Goal: Entertainment & Leisure: Consume media (video, audio)

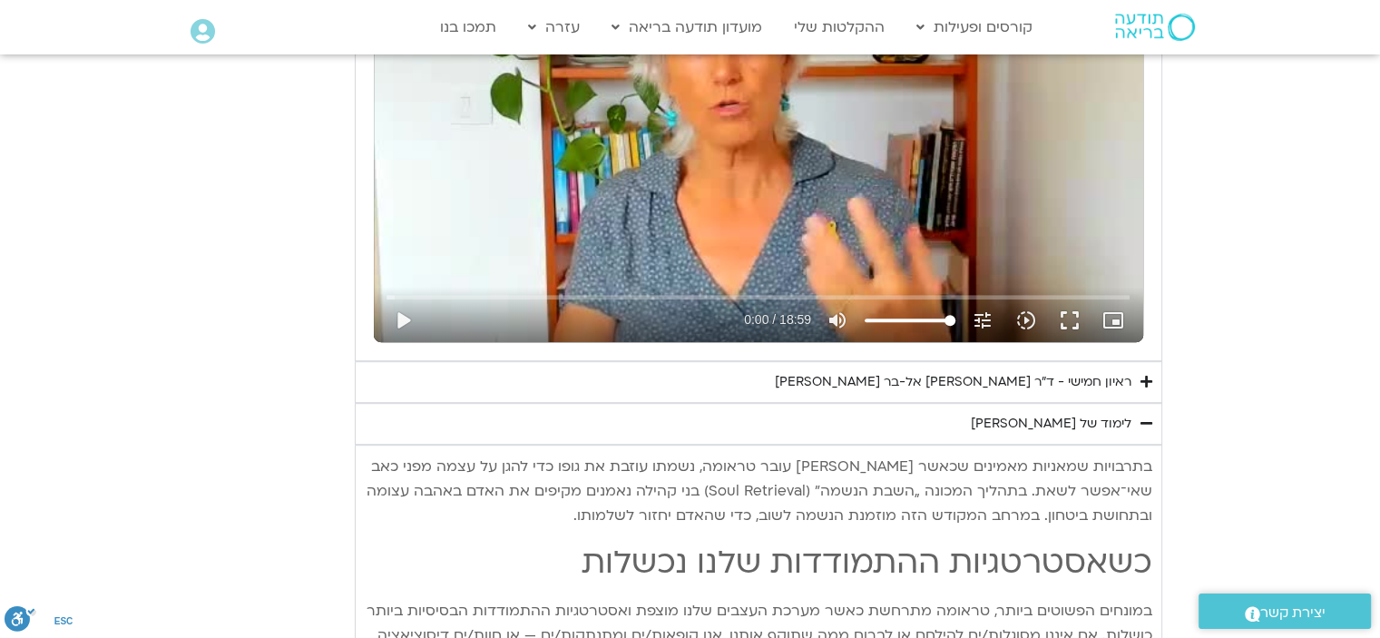
scroll to position [987, 0]
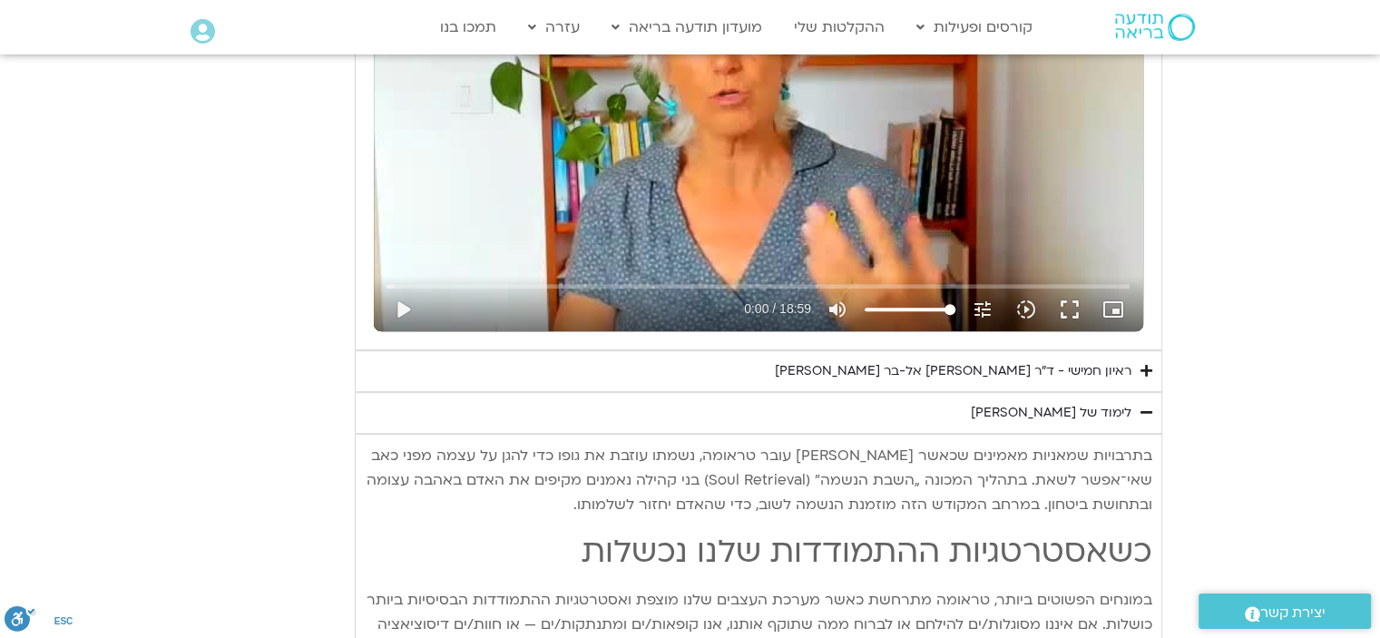
click at [1017, 369] on div "ראיון חמישי - ד"ר [PERSON_NAME] אל-בר [PERSON_NAME]" at bounding box center [953, 371] width 357 height 22
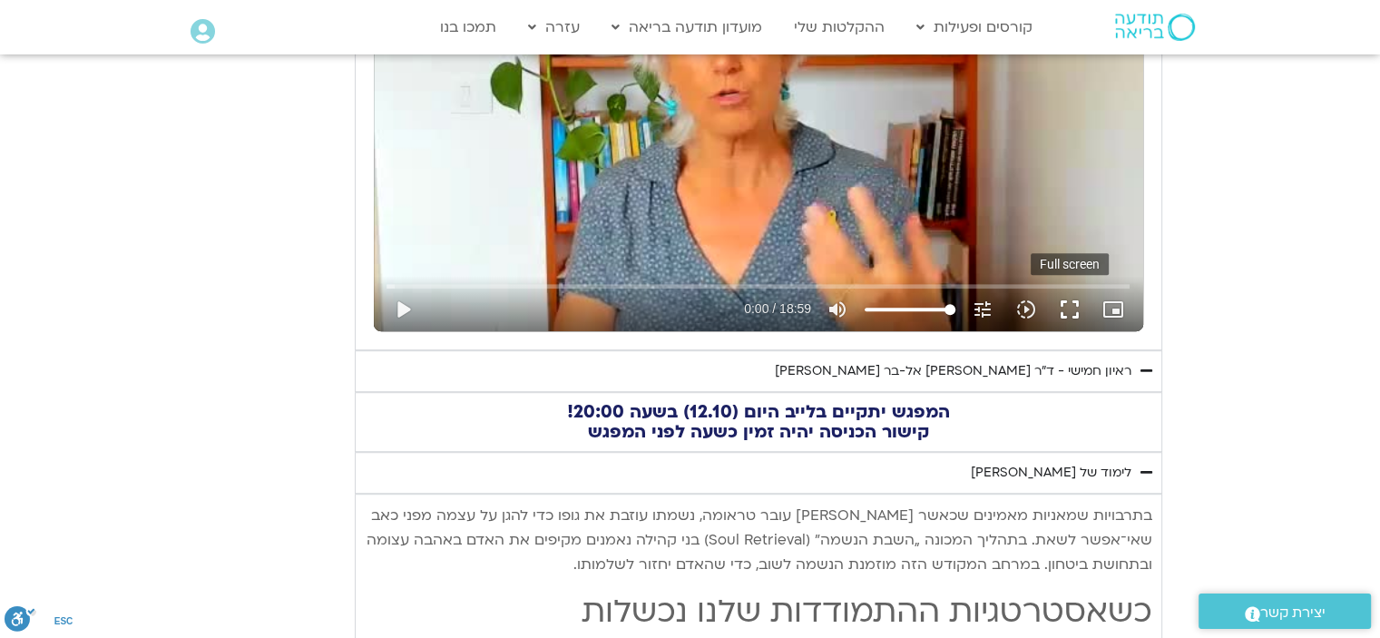
click at [1071, 299] on button "fullscreen" at bounding box center [1070, 310] width 44 height 44
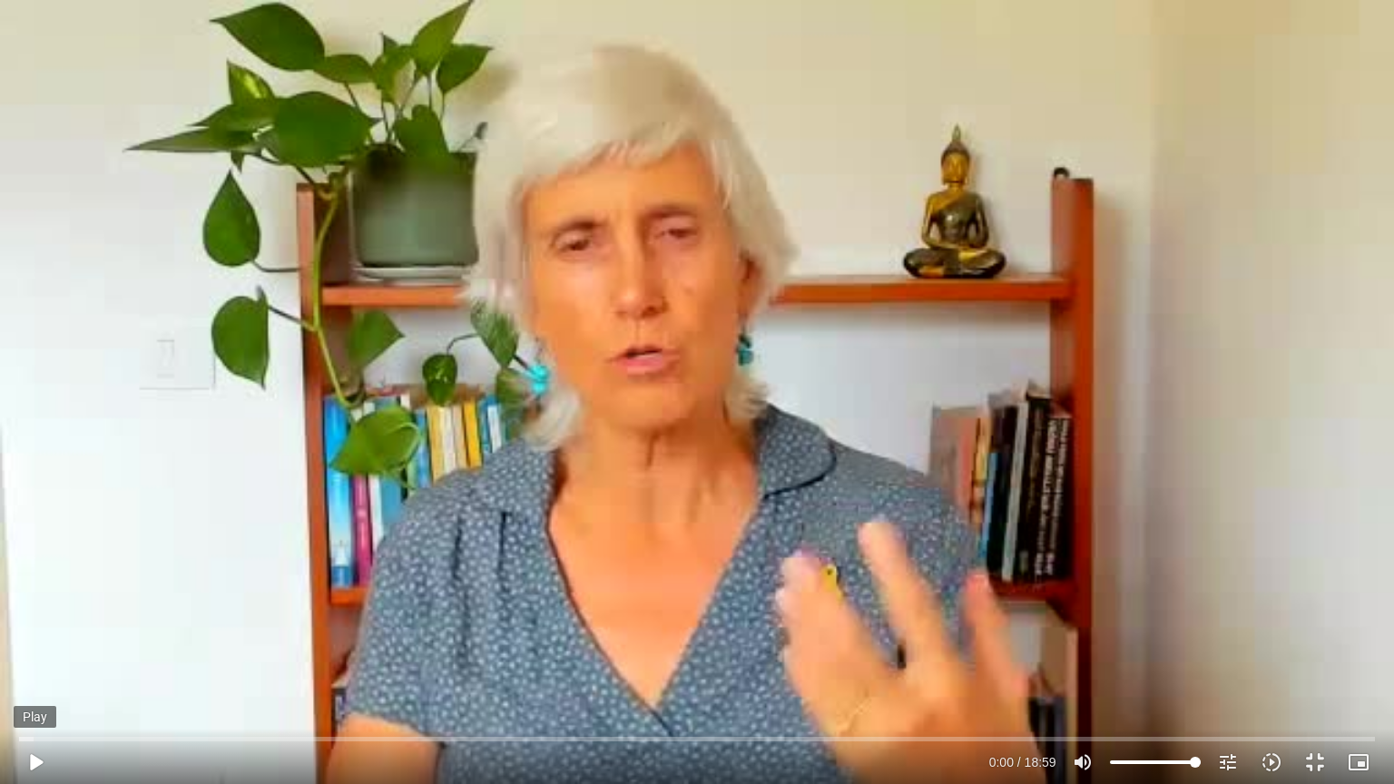
click at [29, 637] on button "play_arrow" at bounding box center [36, 763] width 44 height 44
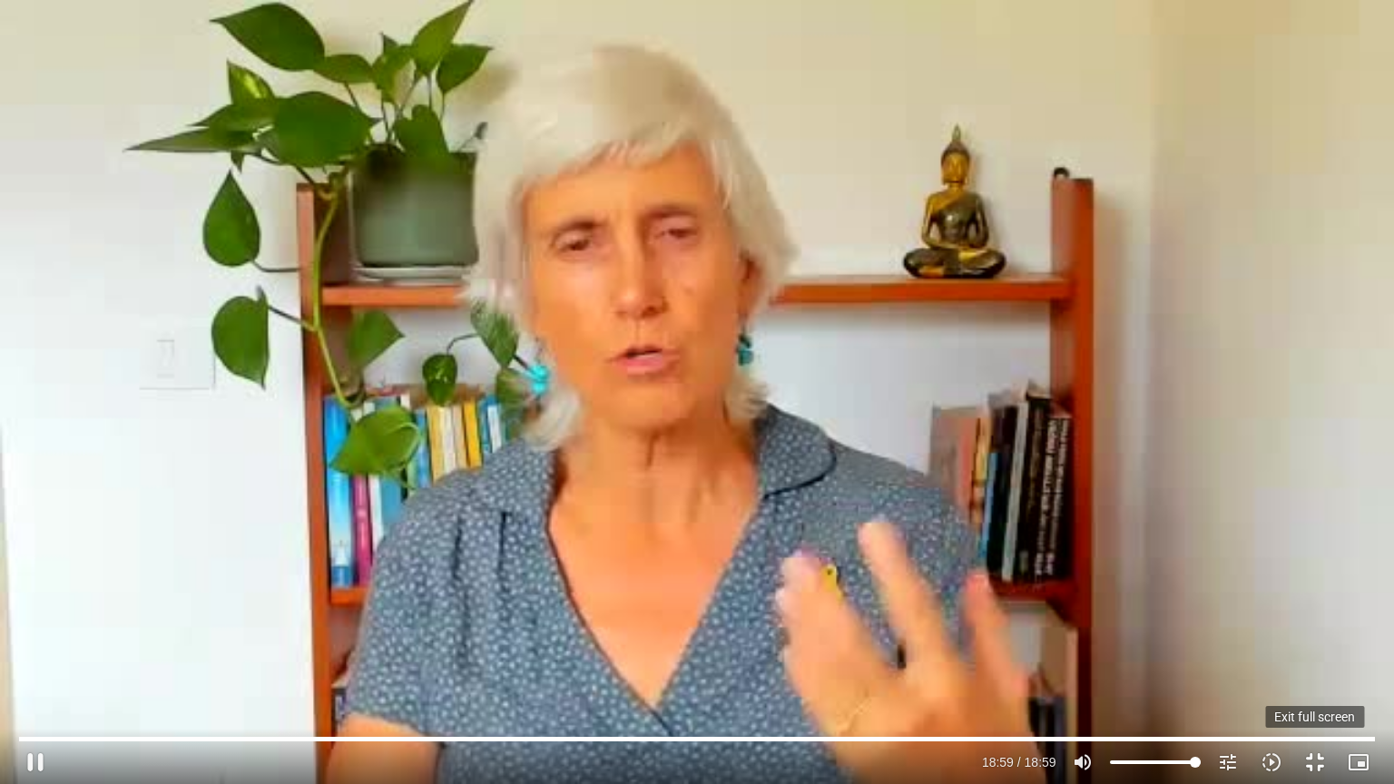
click at [1312, 637] on button "fullscreen_exit" at bounding box center [1315, 763] width 44 height 44
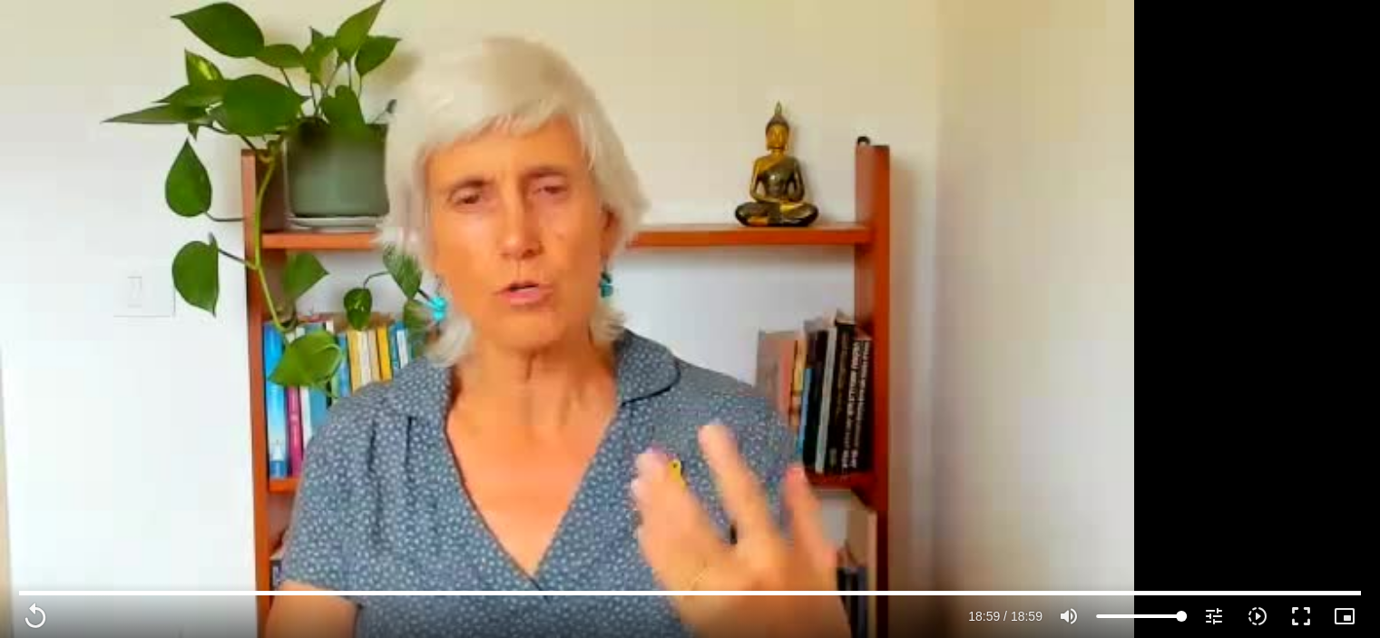
type input "1139.36"
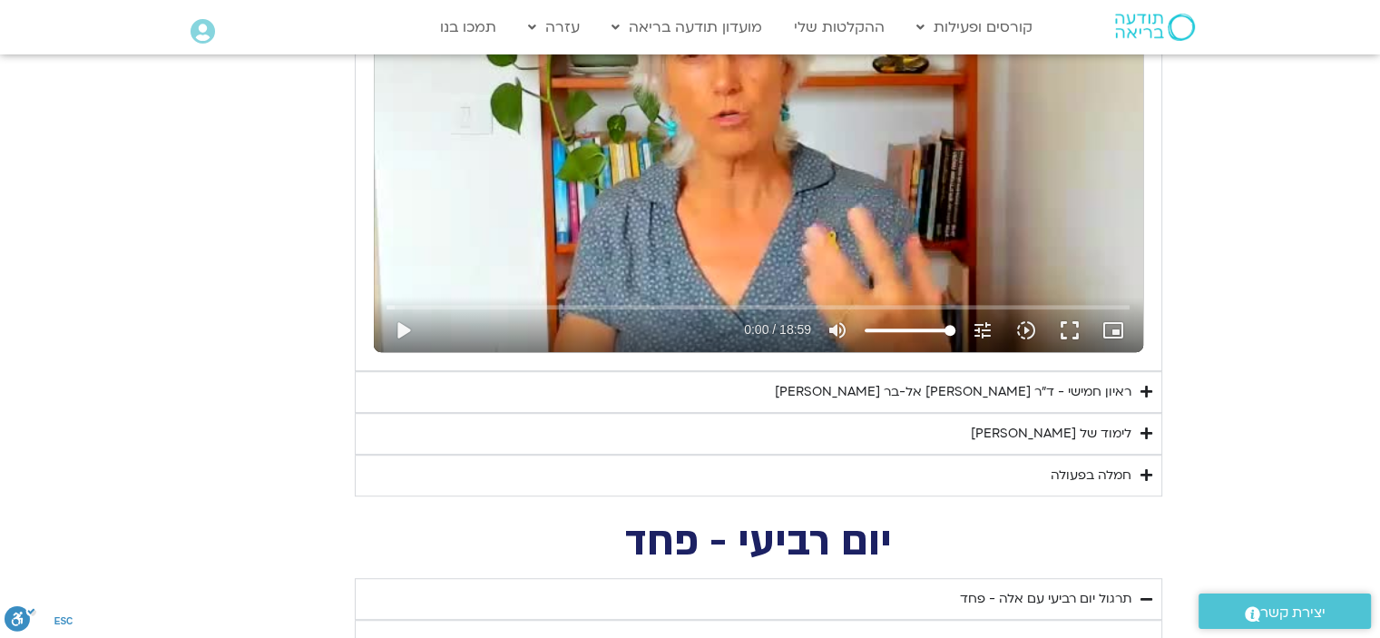
scroll to position [998, 0]
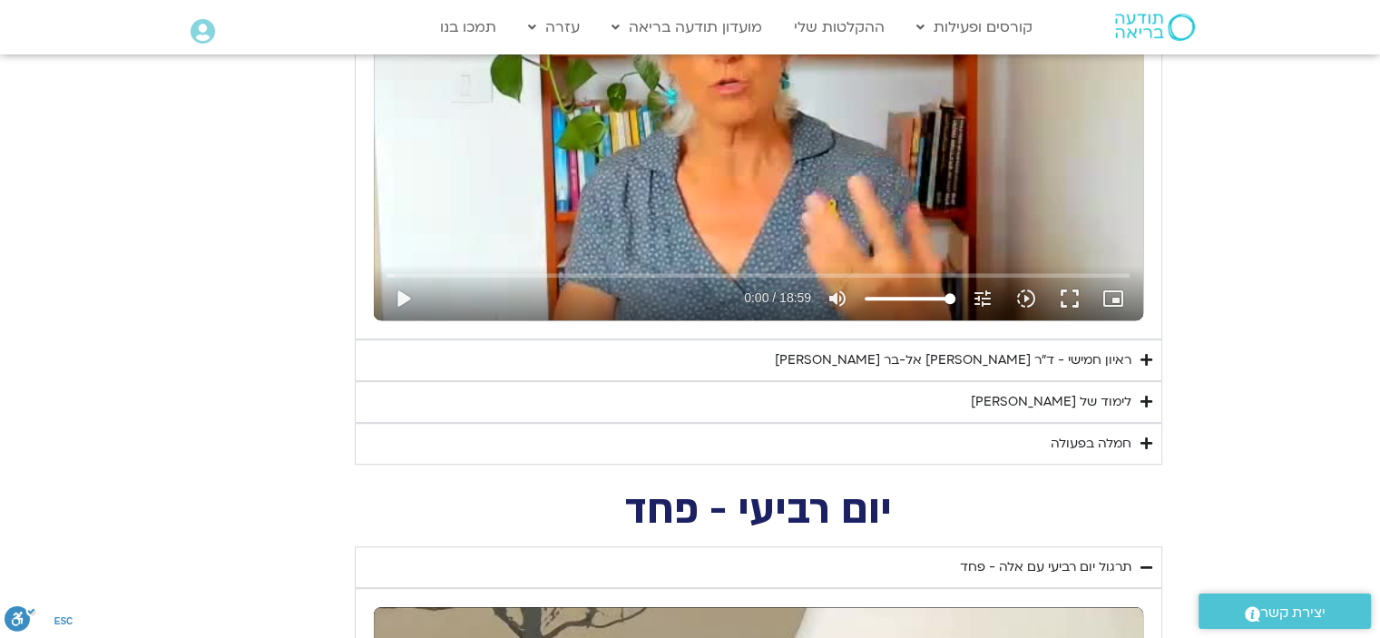
click at [1075, 401] on div "לימוד של [PERSON_NAME]" at bounding box center [1051, 402] width 161 height 22
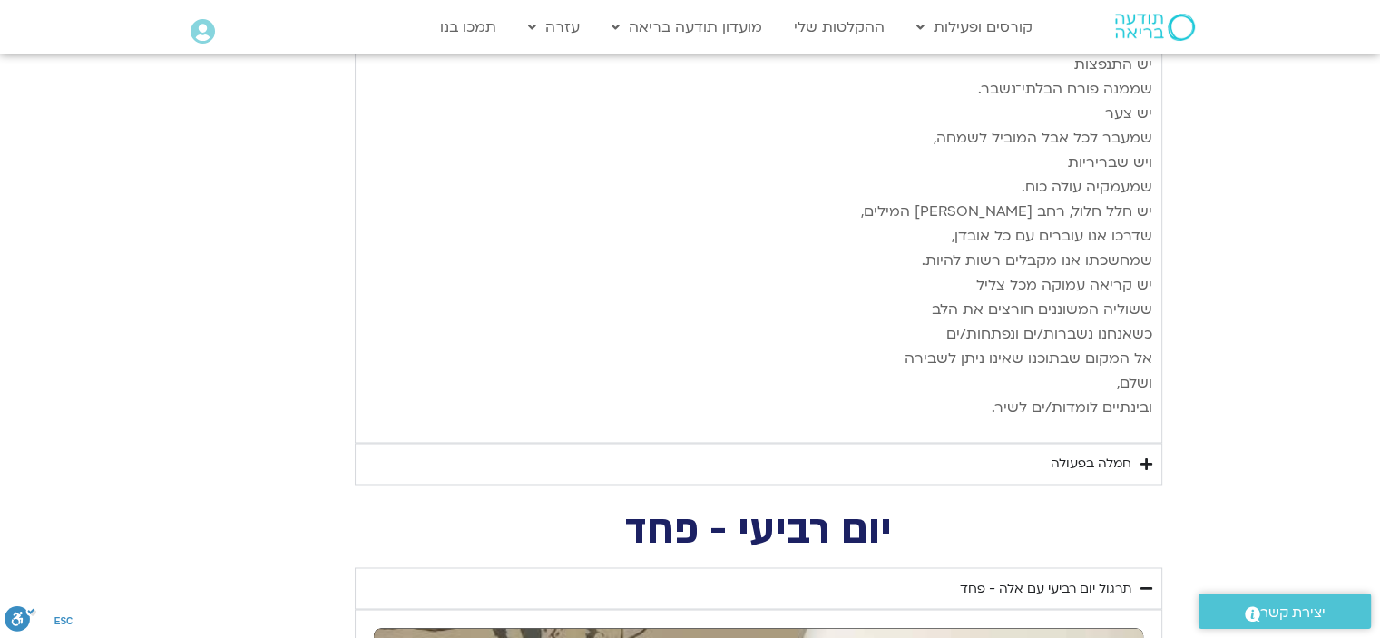
scroll to position [2814, 0]
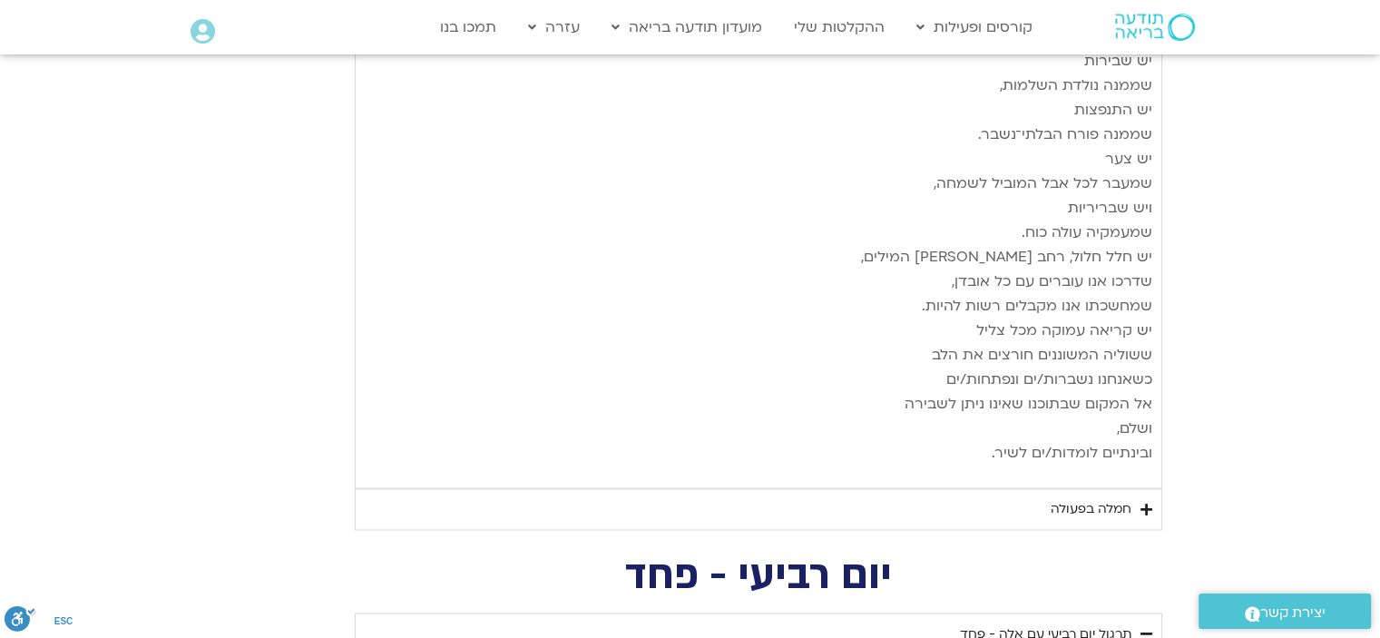
click at [1100, 498] on div "חמלה בפעולה" at bounding box center [1091, 509] width 81 height 22
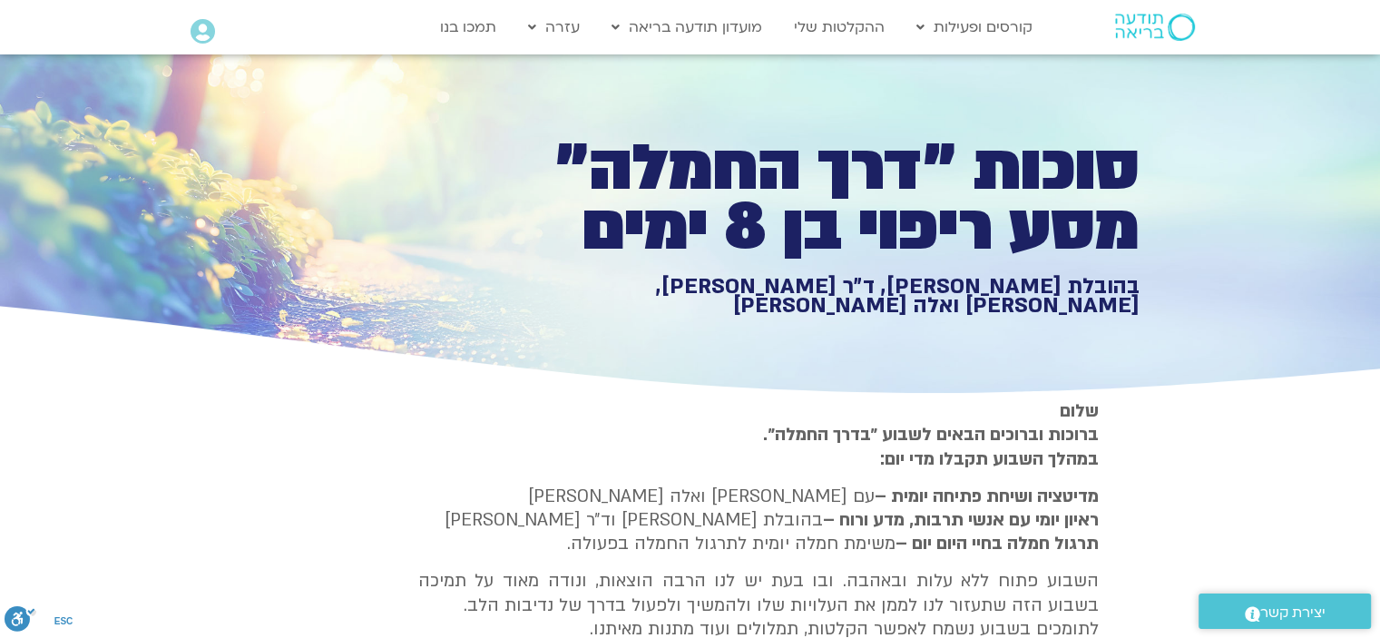
scroll to position [0, 0]
